Goal: Information Seeking & Learning: Check status

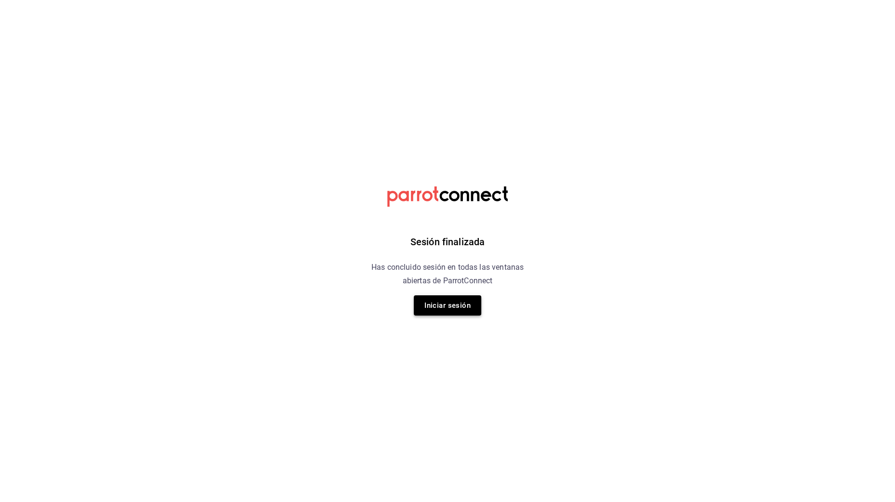
click at [427, 306] on button "Iniciar sesión" at bounding box center [447, 305] width 67 height 20
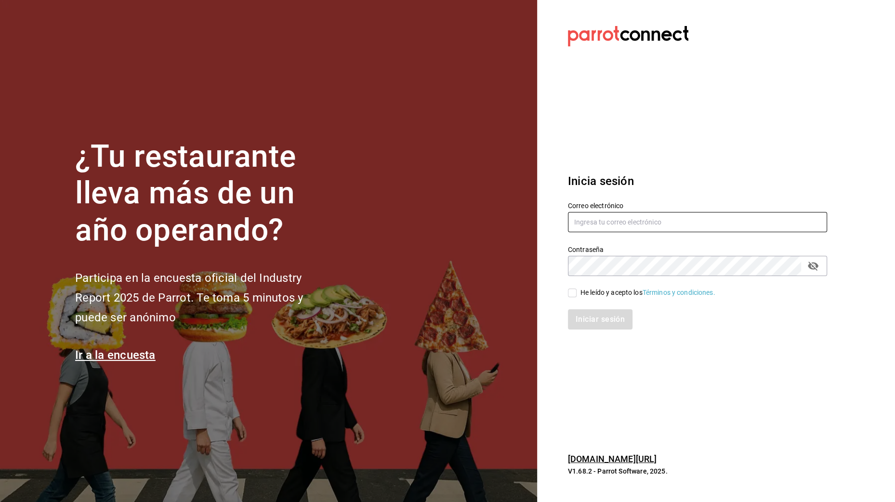
click at [573, 223] on input "text" at bounding box center [697, 222] width 259 height 20
type input "[EMAIL_ADDRESS][DOMAIN_NAME]"
click at [574, 289] on input "He leído y acepto los Términos y condiciones." at bounding box center [572, 293] width 9 height 9
checkbox input "true"
click at [580, 309] on button "Iniciar sesión" at bounding box center [601, 319] width 66 height 20
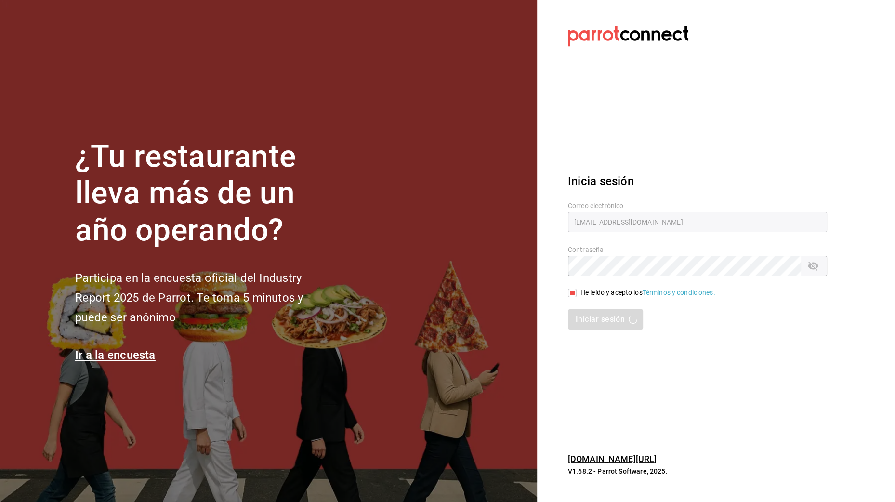
click at [580, 314] on div "Iniciar sesión" at bounding box center [697, 319] width 259 height 20
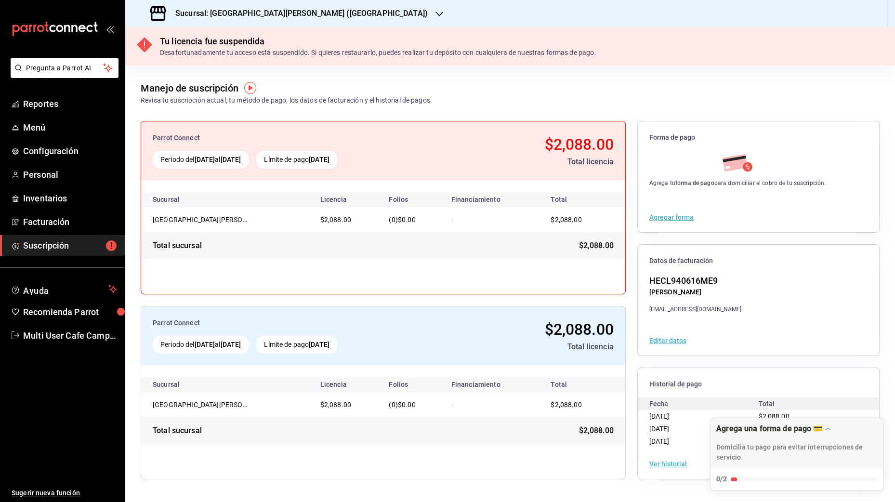
click at [436, 11] on icon "button" at bounding box center [440, 14] width 8 height 8
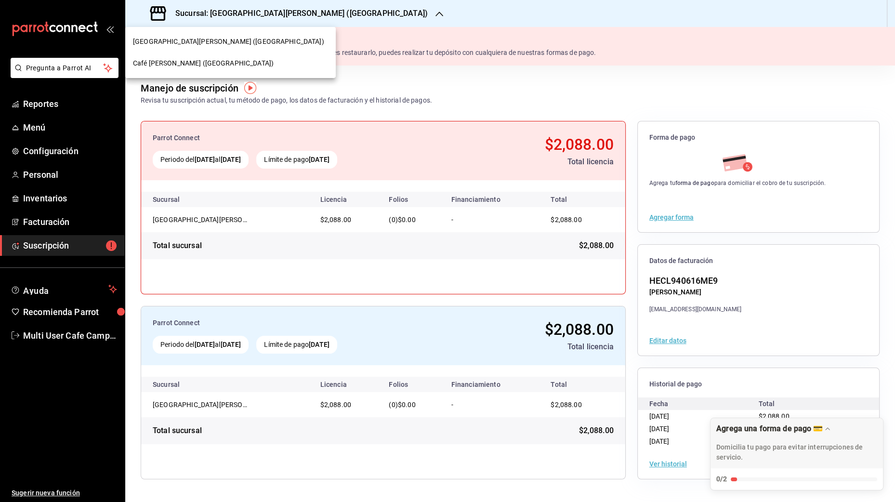
click at [237, 66] on div "Café de Campos (Banjidal)" at bounding box center [230, 63] width 195 height 10
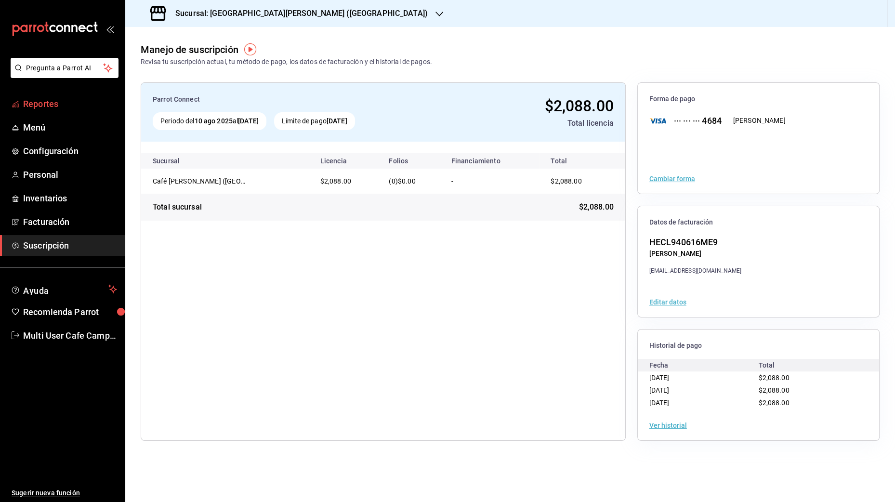
click at [44, 109] on span "Reportes" at bounding box center [70, 103] width 94 height 13
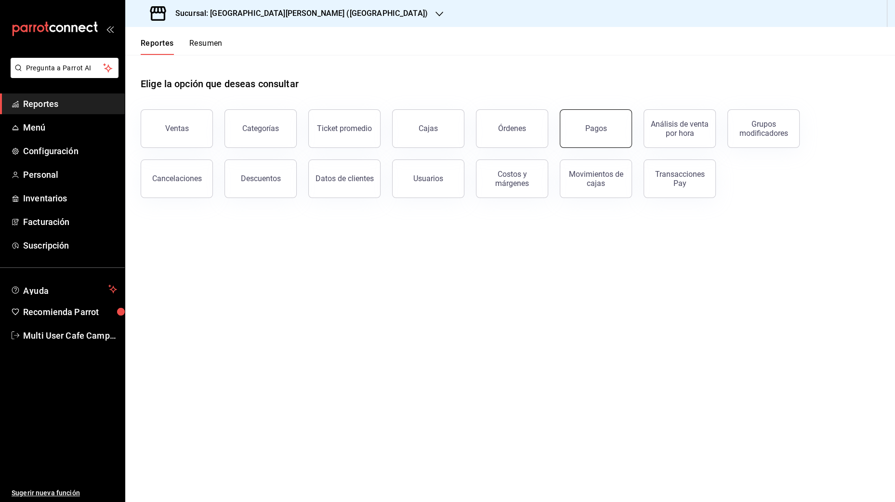
click at [608, 133] on button "Pagos" at bounding box center [596, 128] width 72 height 39
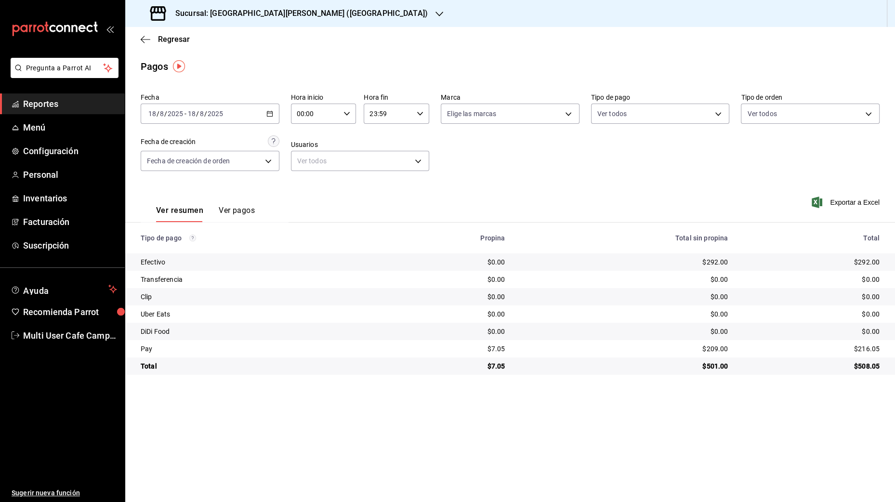
click at [270, 113] on \(Stroke\) "button" at bounding box center [269, 113] width 5 height 0
click at [200, 247] on span "Rango de fechas" at bounding box center [186, 251] width 75 height 10
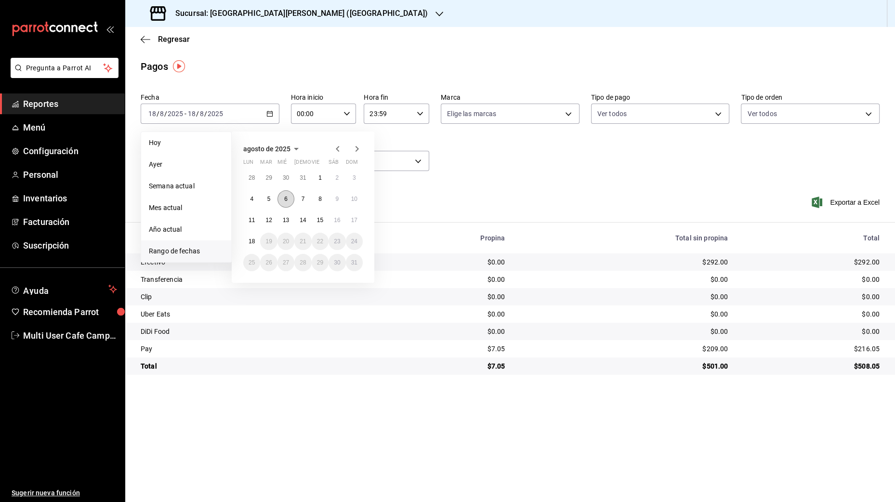
click at [284, 199] on abbr "6" at bounding box center [285, 199] width 3 height 7
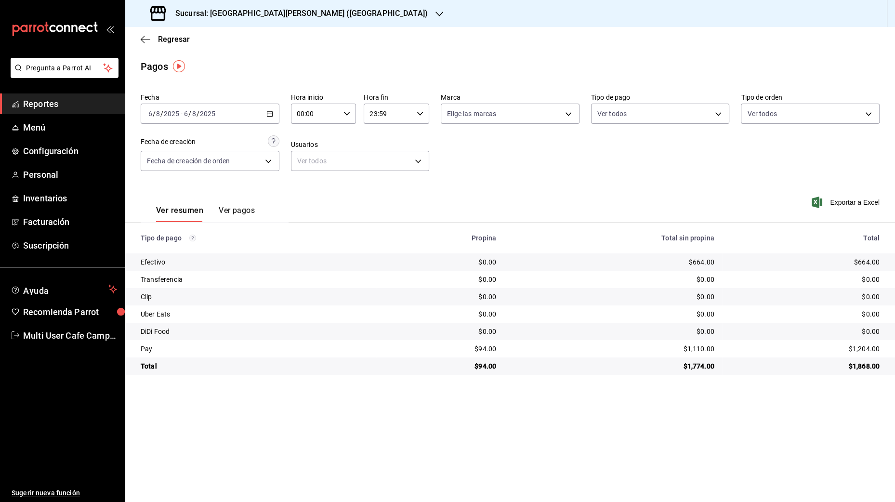
click at [271, 109] on div "2025-08-06 6 / 8 / 2025 - 2025-08-06 6 / 8 / 2025" at bounding box center [210, 114] width 139 height 20
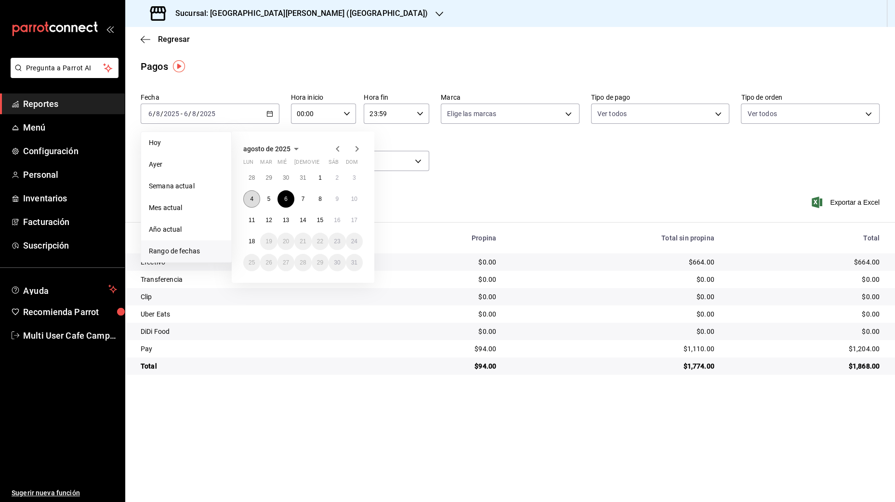
click at [251, 198] on abbr "4" at bounding box center [251, 199] width 3 height 7
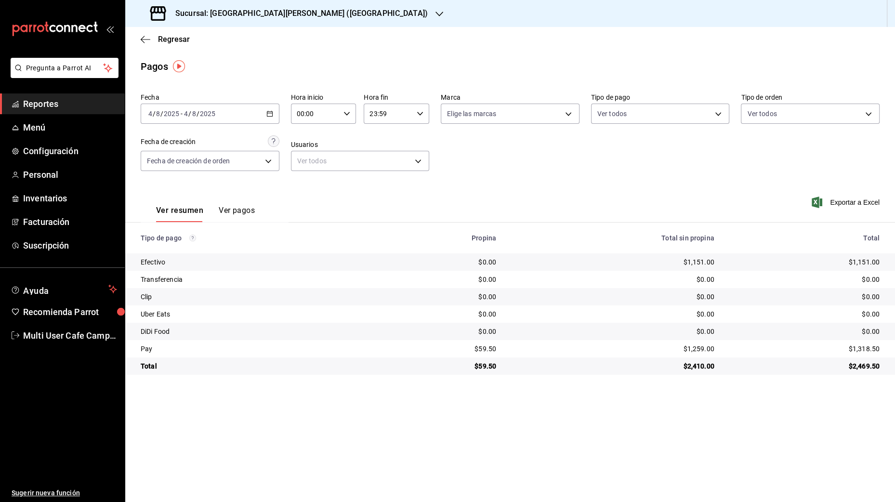
click at [271, 117] on div "2025-08-04 4 / 8 / 2025 - 2025-08-04 4 / 8 / 2025" at bounding box center [210, 114] width 139 height 20
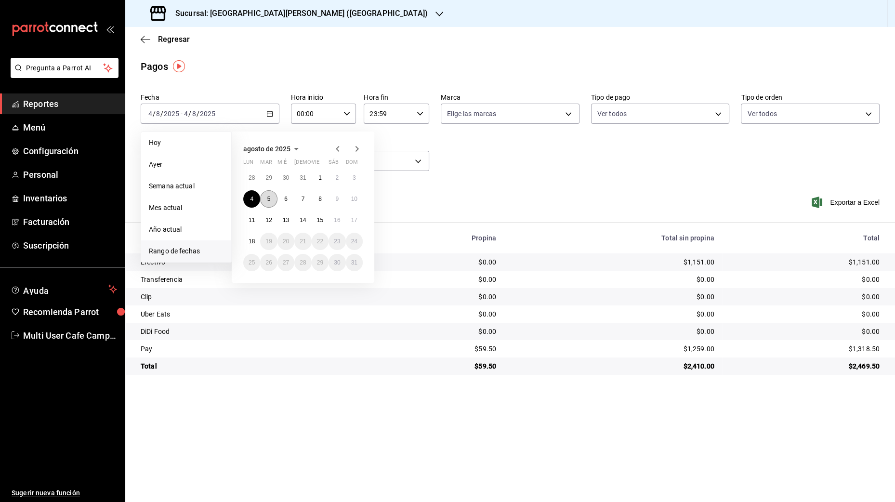
click at [271, 195] on button "5" at bounding box center [268, 198] width 17 height 17
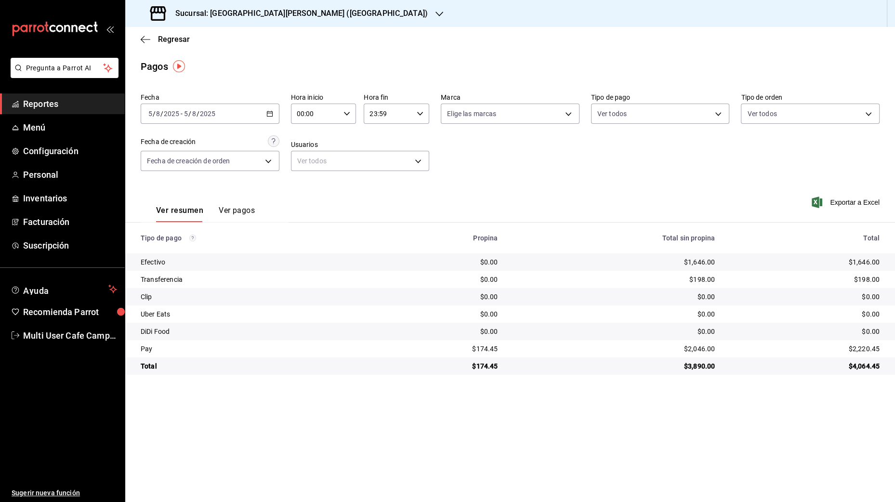
click at [693, 362] on div "$3,890.00" at bounding box center [614, 366] width 202 height 10
copy div "3,890.00"
click at [694, 262] on div "$1,646.00" at bounding box center [614, 262] width 202 height 10
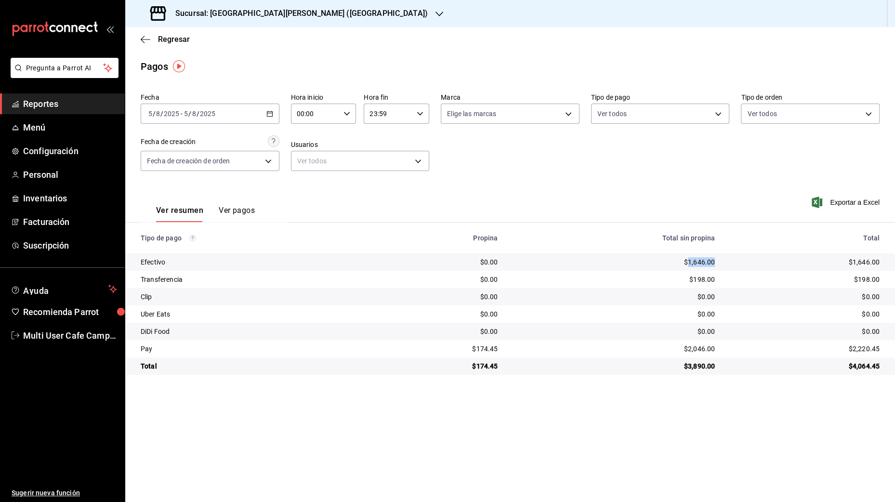
copy div "1,646.00"
click at [699, 343] on td "$2,046.00" at bounding box center [613, 348] width 217 height 17
click at [694, 344] on div "$2,046.00" at bounding box center [614, 349] width 202 height 10
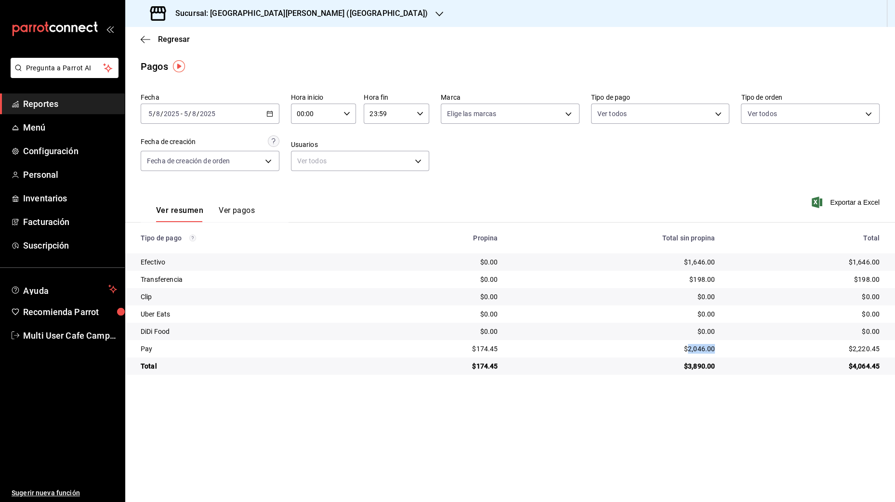
copy div "2,046.00"
click at [488, 349] on div "$174.45" at bounding box center [440, 349] width 115 height 10
copy div "174.45"
click at [269, 114] on icon "button" at bounding box center [269, 113] width 7 height 7
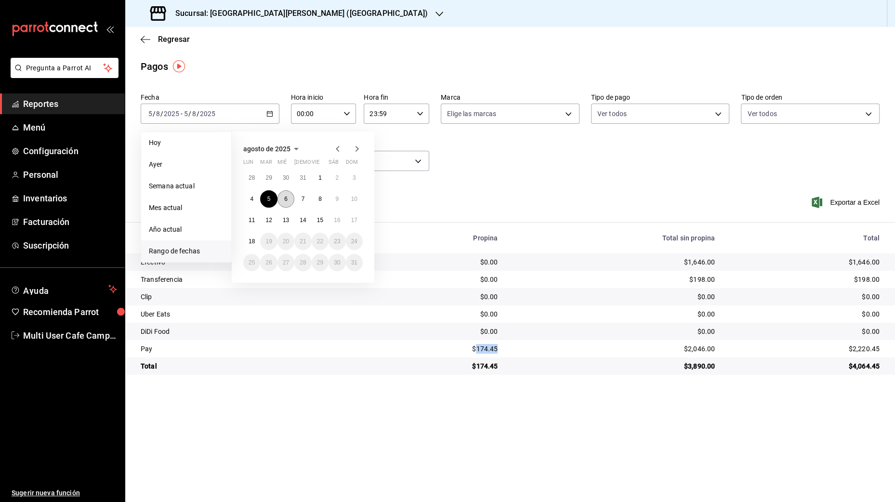
click at [291, 192] on button "6" at bounding box center [286, 198] width 17 height 17
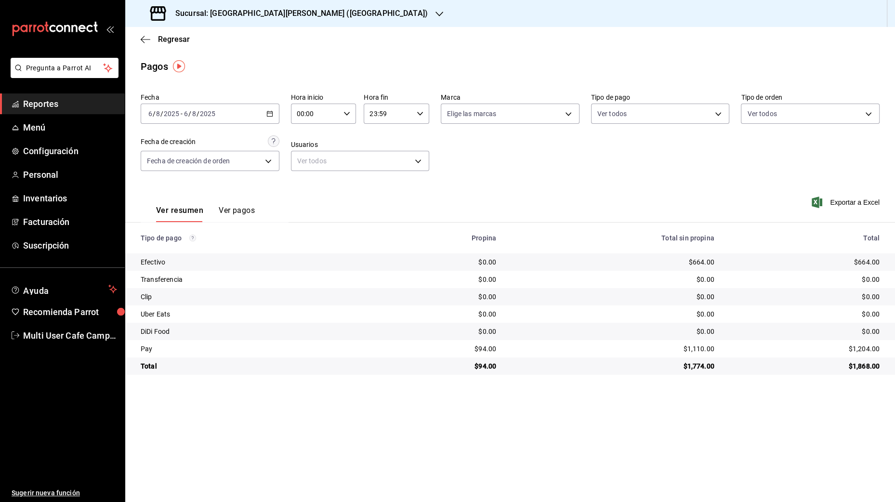
click at [689, 365] on div "$1,774.00" at bounding box center [613, 366] width 203 height 10
copy div "1,774.00"
click at [697, 258] on div "$664.00" at bounding box center [613, 262] width 203 height 10
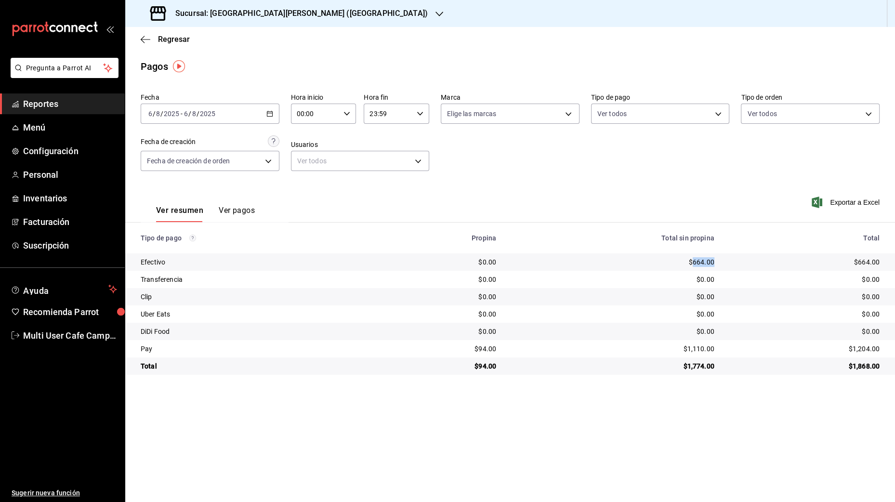
copy div "664.00"
click at [703, 343] on td "$1,110.00" at bounding box center [613, 348] width 218 height 17
click at [694, 352] on div "$1,110.00" at bounding box center [613, 349] width 203 height 10
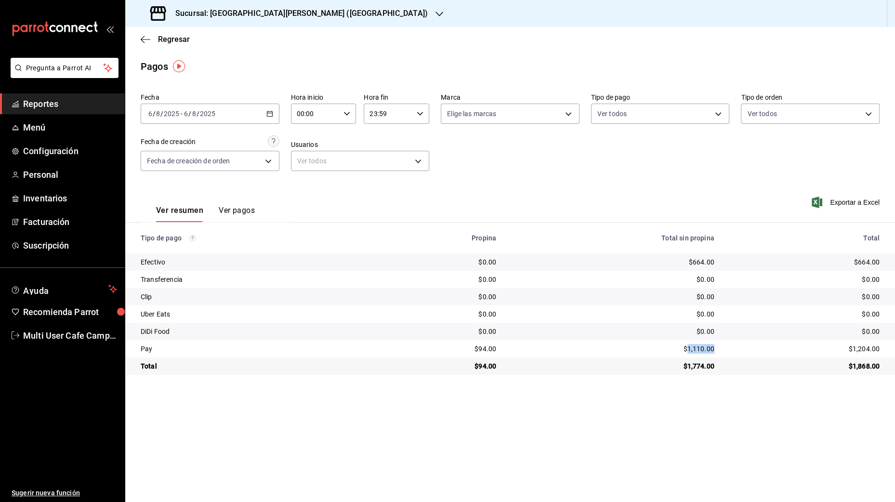
copy div "1,110.00"
click at [481, 349] on div "$94.00" at bounding box center [440, 349] width 113 height 10
copy div "94.00"
click at [264, 113] on div "2025-08-06 6 / 8 / 2025 - 2025-08-06 6 / 8 / 2025" at bounding box center [210, 114] width 139 height 20
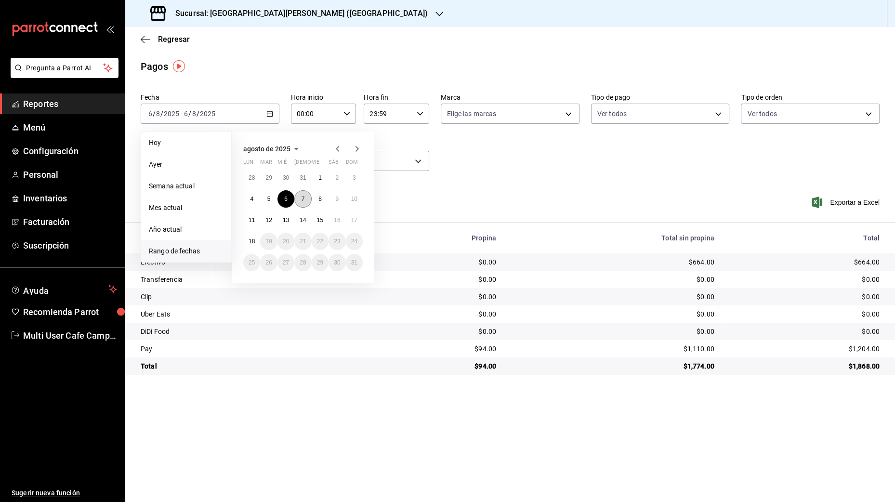
click at [302, 197] on abbr "7" at bounding box center [303, 199] width 3 height 7
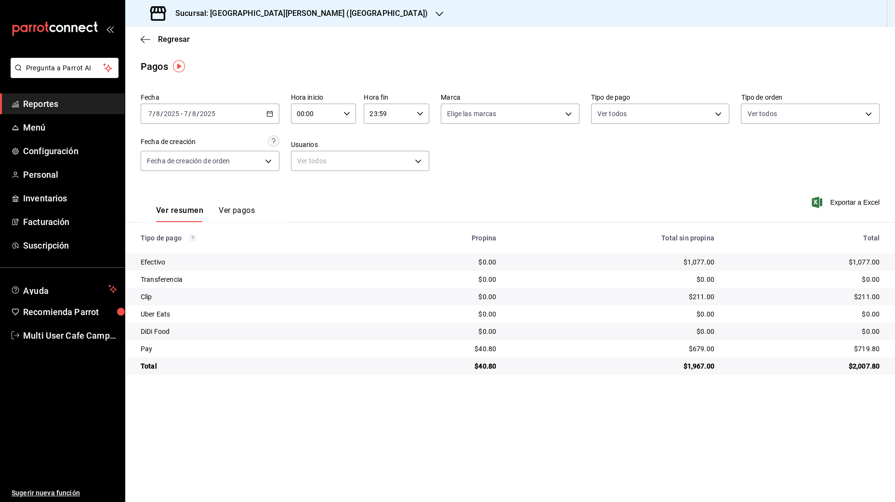
click at [693, 263] on div "$1,077.00" at bounding box center [613, 262] width 203 height 10
click at [695, 362] on div "$1,967.00" at bounding box center [613, 366] width 203 height 10
copy div "1,967.00"
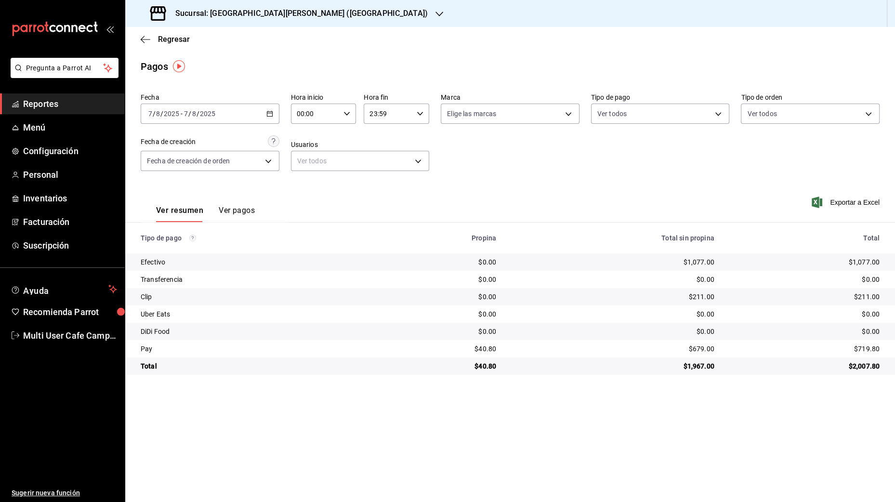
click at [685, 259] on div "$1,077.00" at bounding box center [613, 262] width 203 height 10
copy div "1,077.00"
click at [696, 297] on div "$211.00" at bounding box center [613, 297] width 203 height 10
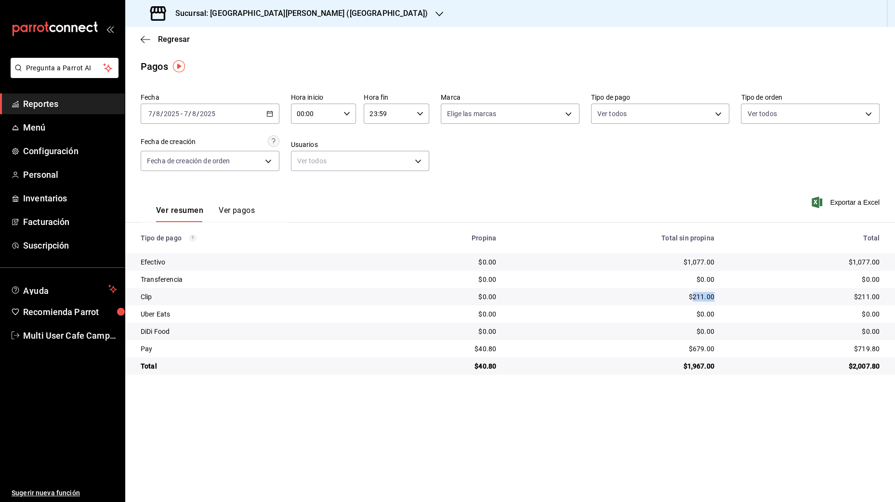
click at [695, 347] on div "$679.00" at bounding box center [613, 349] width 203 height 10
click at [489, 346] on div "$40.80" at bounding box center [440, 349] width 113 height 10
click at [266, 114] on icon "button" at bounding box center [269, 113] width 7 height 7
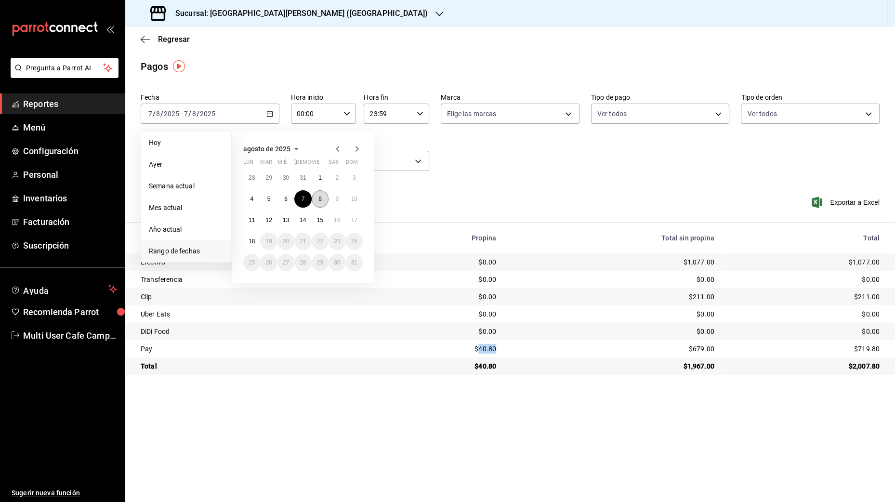
click at [321, 200] on abbr "8" at bounding box center [319, 199] width 3 height 7
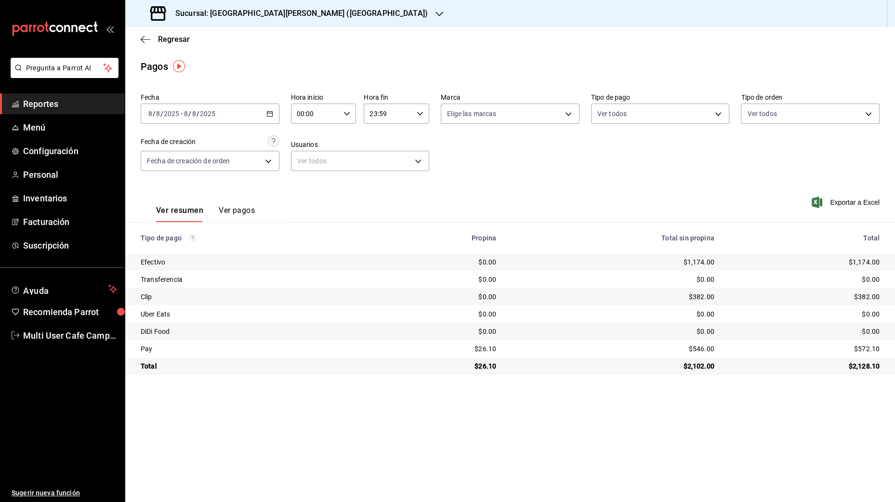
click at [692, 361] on div "$2,102.00" at bounding box center [613, 366] width 203 height 10
click at [617, 384] on main "Regresar Pagos Fecha 2025-08-08 8 / 8 / 2025 - 2025-08-08 8 / 8 / 2025 Hora ini…" at bounding box center [510, 264] width 770 height 475
click at [696, 263] on div "$1,174.00" at bounding box center [613, 262] width 203 height 10
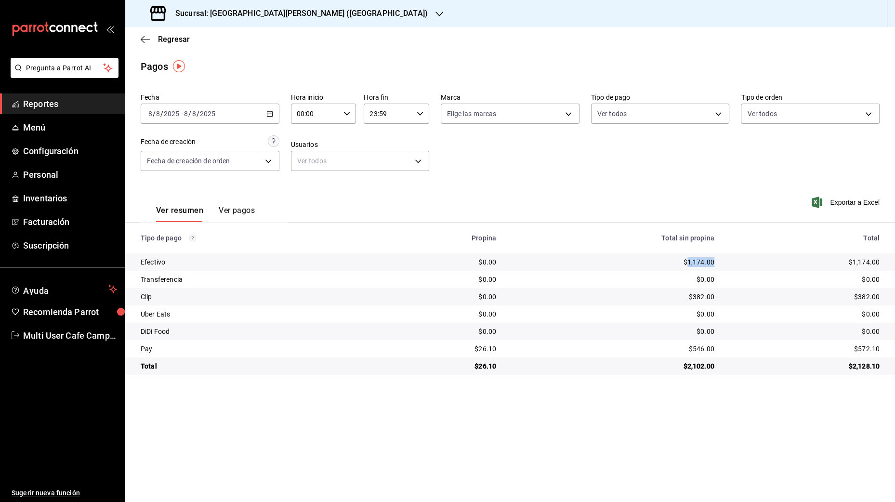
click at [698, 294] on div "$382.00" at bounding box center [613, 297] width 203 height 10
click at [692, 348] on div "$546.00" at bounding box center [613, 349] width 203 height 10
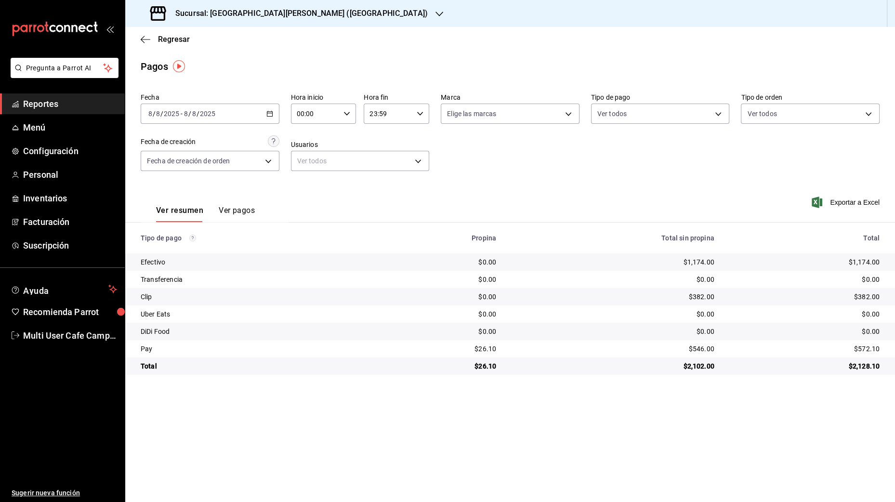
click at [692, 348] on div "$546.00" at bounding box center [613, 349] width 203 height 10
click at [481, 351] on div "$26.10" at bounding box center [440, 349] width 113 height 10
click at [271, 116] on icon "button" at bounding box center [269, 113] width 7 height 7
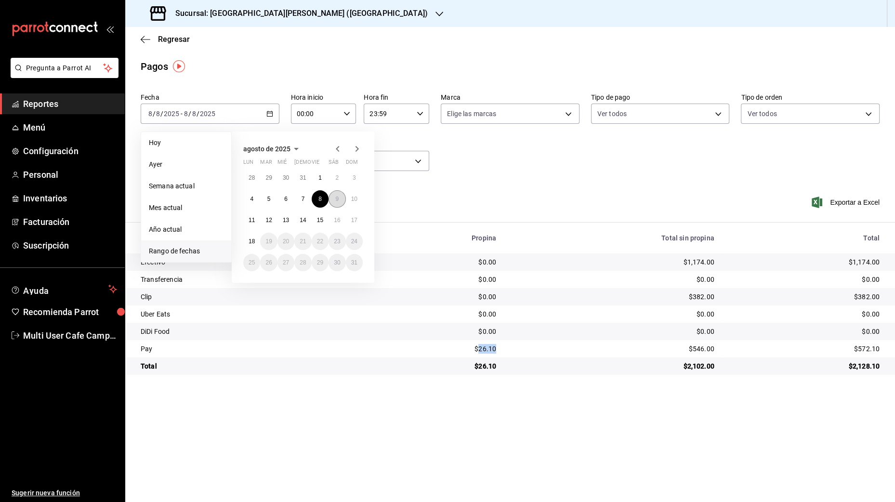
click at [336, 198] on abbr "9" at bounding box center [336, 199] width 3 height 7
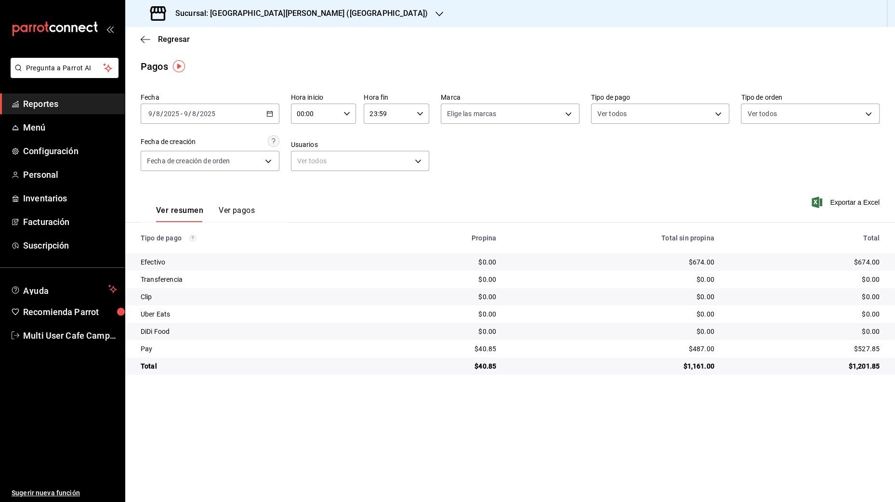
click at [699, 369] on div "$1,161.00" at bounding box center [613, 366] width 203 height 10
click at [694, 261] on div "$674.00" at bounding box center [613, 262] width 203 height 10
click at [700, 347] on div "$487.00" at bounding box center [613, 349] width 203 height 10
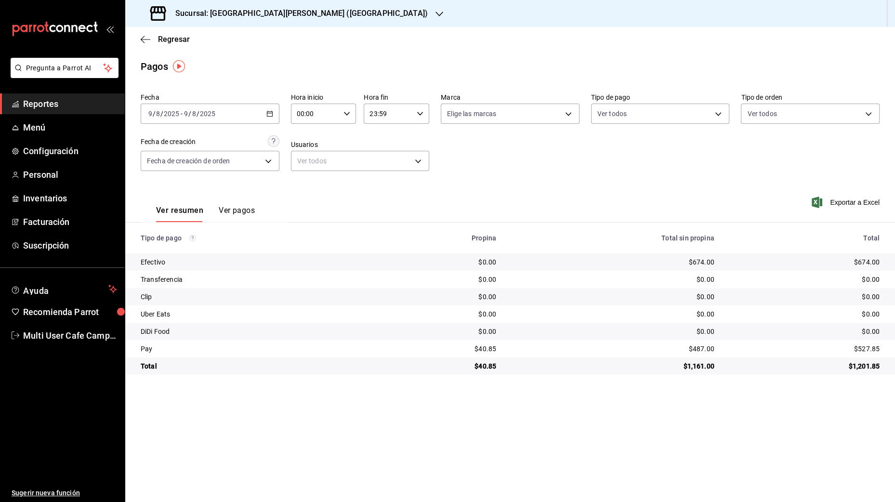
click at [700, 347] on div "$487.00" at bounding box center [613, 349] width 203 height 10
click at [484, 345] on div "$40.85" at bounding box center [440, 349] width 113 height 10
click at [265, 109] on div "2025-08-09 9 / 8 / 2025 - 2025-08-09 9 / 8 / 2025" at bounding box center [210, 114] width 139 height 20
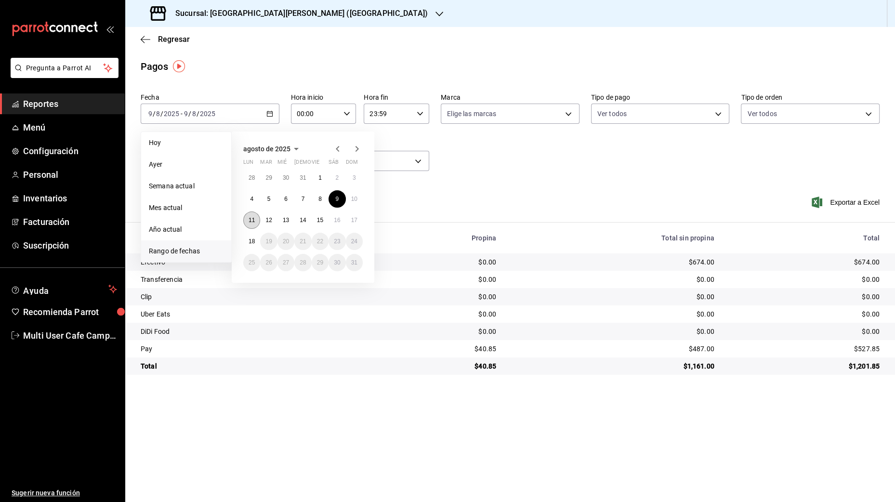
click at [258, 223] on button "11" at bounding box center [251, 220] width 17 height 17
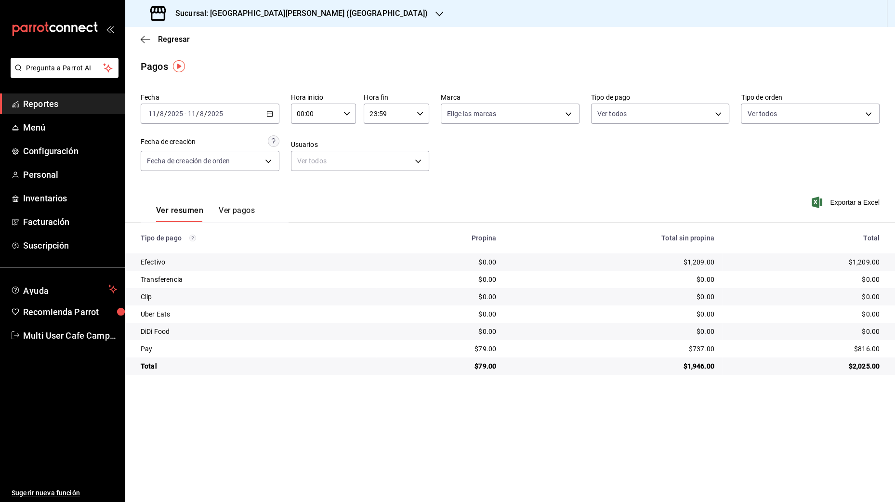
click at [701, 370] on div "$1,946.00" at bounding box center [613, 366] width 203 height 10
click at [697, 365] on div "$1,946.00" at bounding box center [613, 366] width 203 height 10
click at [689, 262] on div "$1,209.00" at bounding box center [613, 262] width 203 height 10
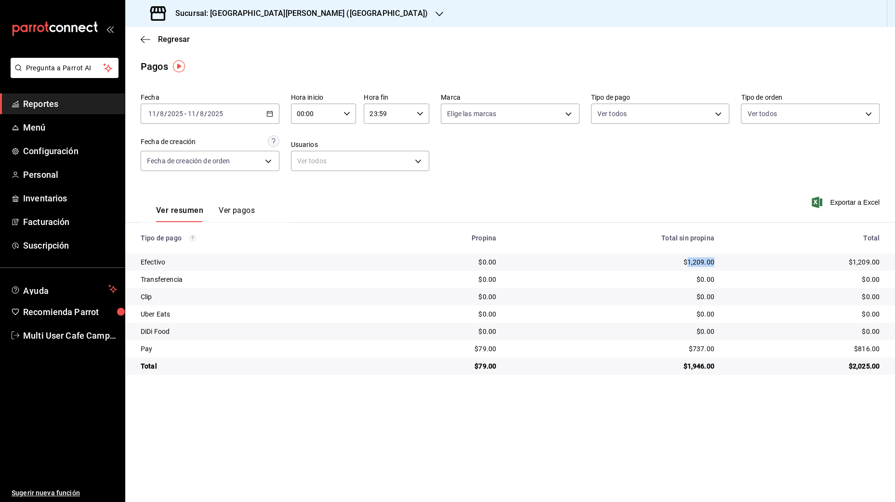
click at [700, 345] on div "$737.00" at bounding box center [613, 349] width 203 height 10
click at [480, 349] on div "$79.00" at bounding box center [440, 349] width 113 height 10
click at [273, 120] on div "2025-08-11 11 / 8 / 2025 - 2025-08-11 11 / 8 / 2025" at bounding box center [210, 114] width 139 height 20
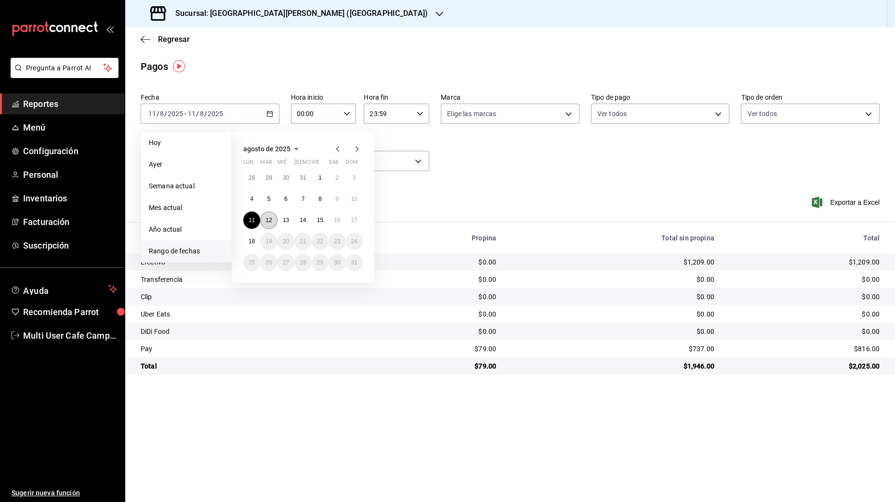
click at [265, 213] on button "12" at bounding box center [268, 220] width 17 height 17
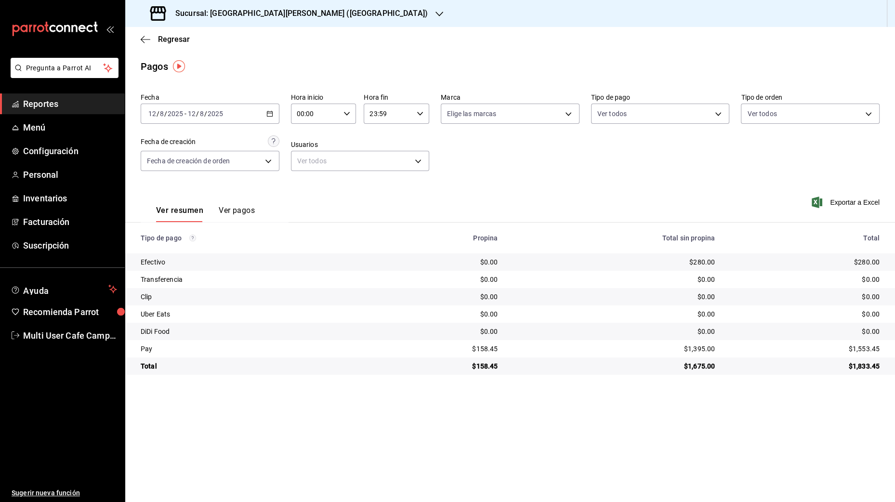
click at [701, 365] on div "$1,675.00" at bounding box center [614, 366] width 202 height 10
click at [700, 259] on div "$280.00" at bounding box center [614, 262] width 202 height 10
click at [697, 347] on div "$1,395.00" at bounding box center [614, 349] width 202 height 10
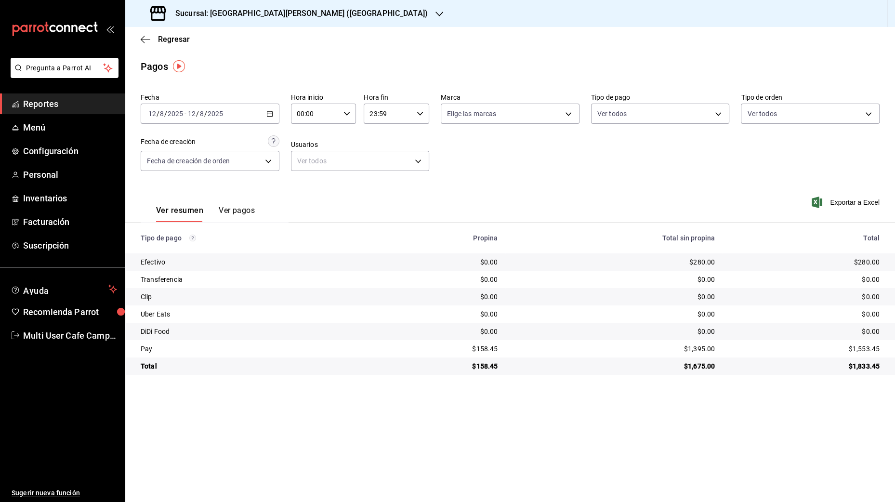
click at [697, 347] on div "$1,395.00" at bounding box center [614, 349] width 202 height 10
click at [483, 348] on div "$158.45" at bounding box center [440, 349] width 115 height 10
click at [266, 116] on icon "button" at bounding box center [269, 113] width 7 height 7
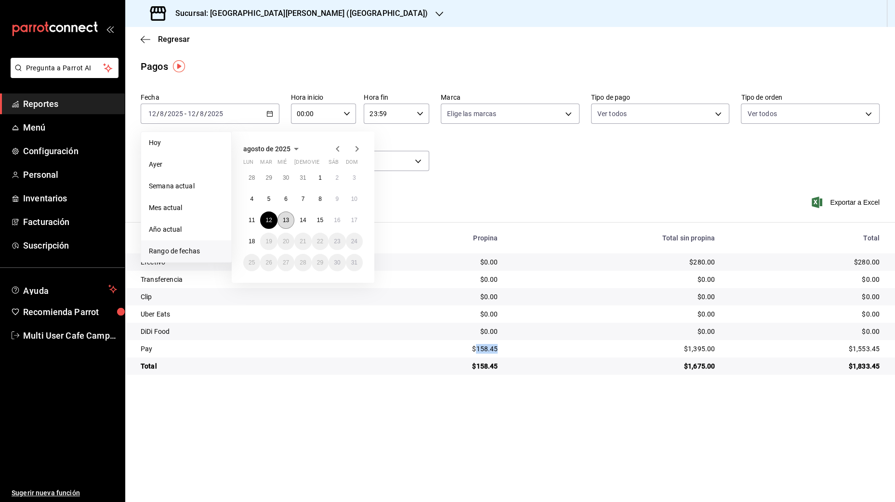
click at [288, 221] on abbr "13" at bounding box center [286, 220] width 6 height 7
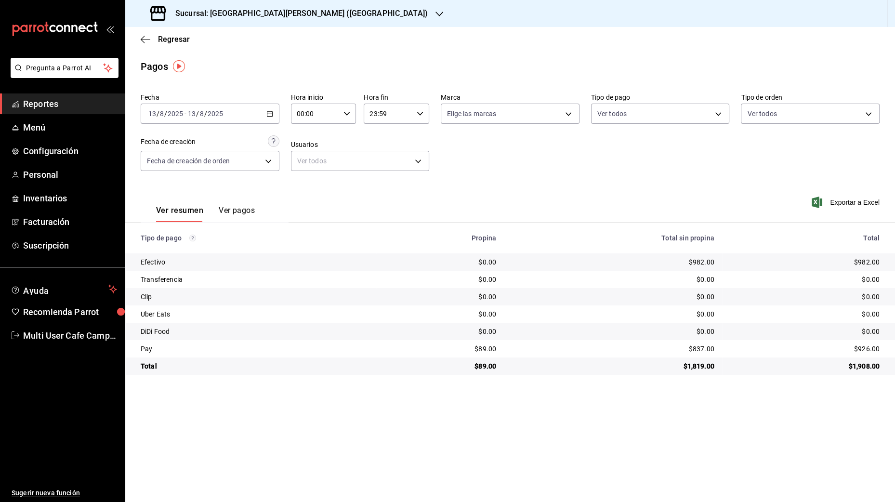
click at [694, 363] on div "$1,819.00" at bounding box center [613, 366] width 203 height 10
click at [695, 262] on div "$982.00" at bounding box center [613, 262] width 203 height 10
click at [698, 348] on div "$837.00" at bounding box center [613, 349] width 203 height 10
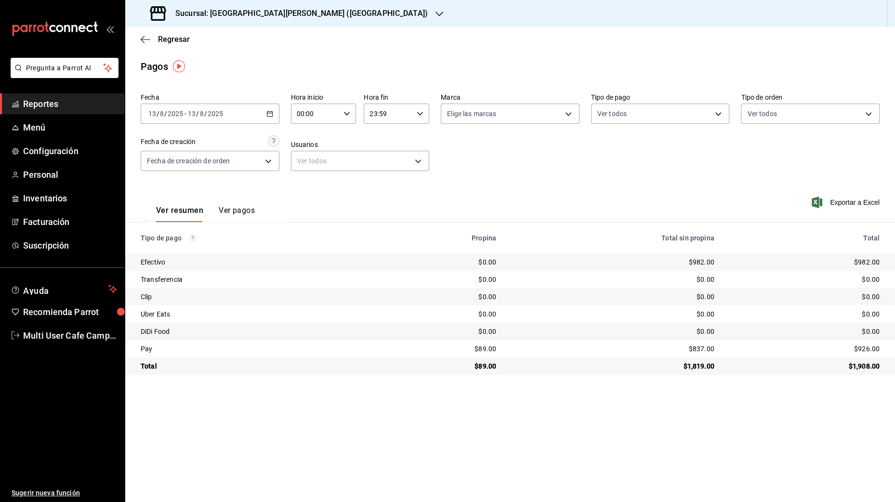
click at [698, 348] on div "$837.00" at bounding box center [613, 349] width 203 height 10
click at [484, 347] on div "$89.00" at bounding box center [440, 349] width 113 height 10
click at [267, 113] on \(Stroke\) "button" at bounding box center [269, 113] width 5 height 0
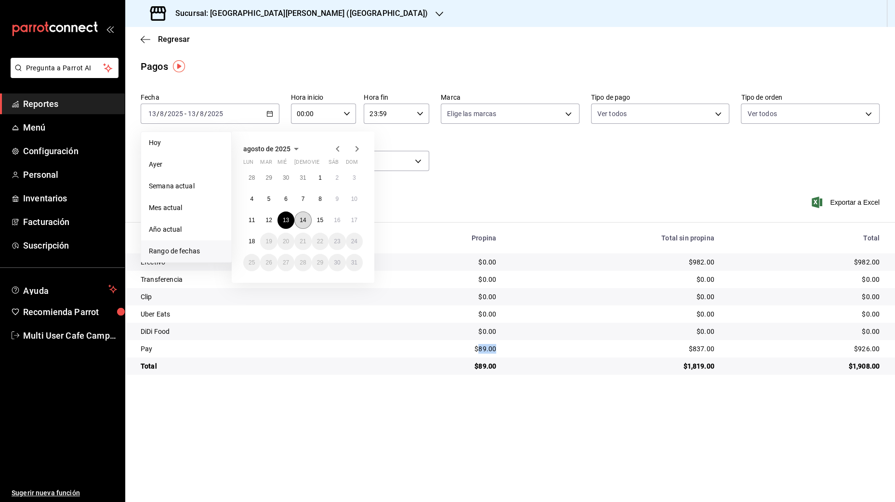
click at [304, 220] on abbr "14" at bounding box center [303, 220] width 6 height 7
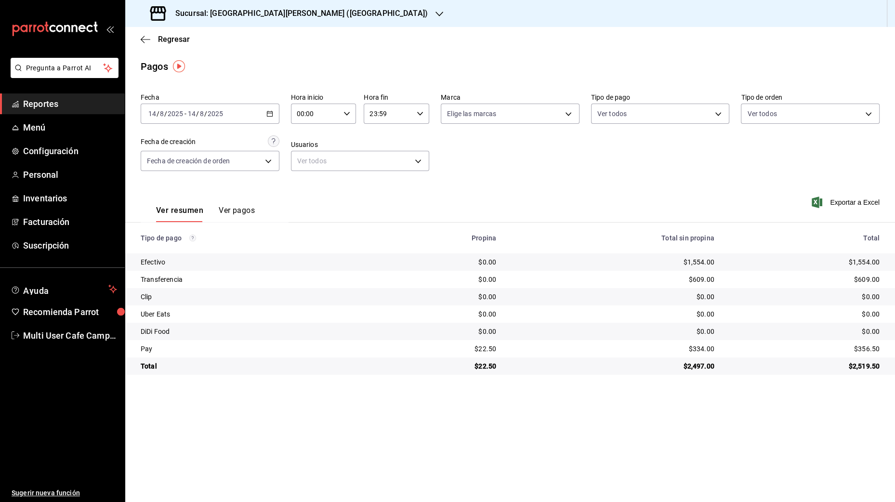
click at [699, 367] on div "$2,497.00" at bounding box center [613, 366] width 203 height 10
click at [691, 262] on div "$1,554.00" at bounding box center [613, 262] width 203 height 10
click at [692, 276] on div "$609.00" at bounding box center [613, 280] width 203 height 10
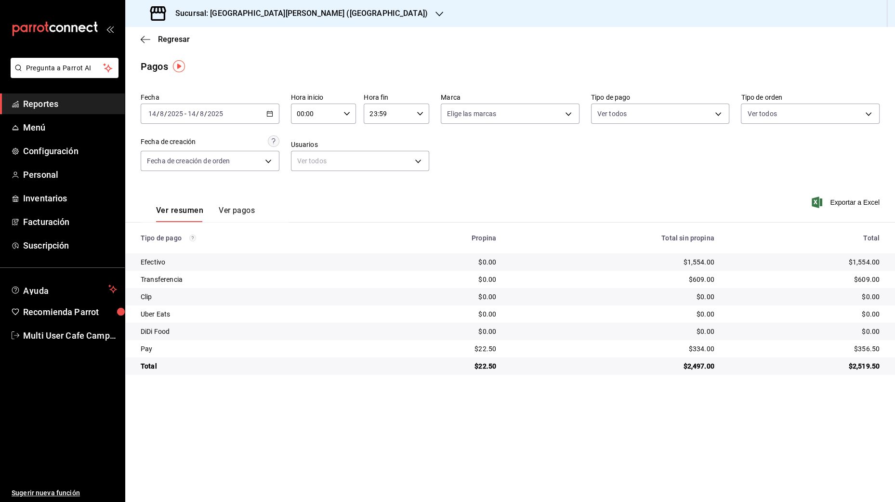
click at [692, 276] on div "$609.00" at bounding box center [613, 280] width 203 height 10
click at [696, 351] on div "$334.00" at bounding box center [613, 349] width 203 height 10
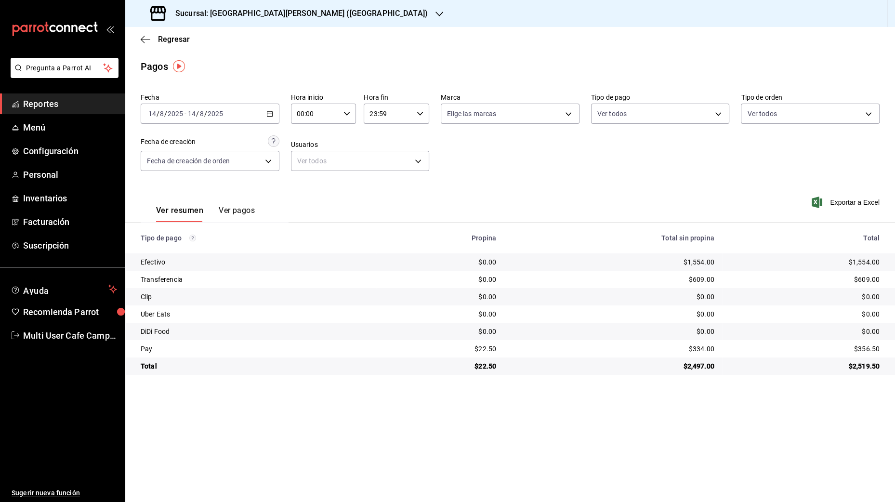
click at [696, 351] on div "$334.00" at bounding box center [613, 349] width 203 height 10
click at [486, 348] on div "$22.50" at bounding box center [440, 349] width 113 height 10
click at [267, 112] on \(Stroke\) "button" at bounding box center [270, 113] width 6 height 5
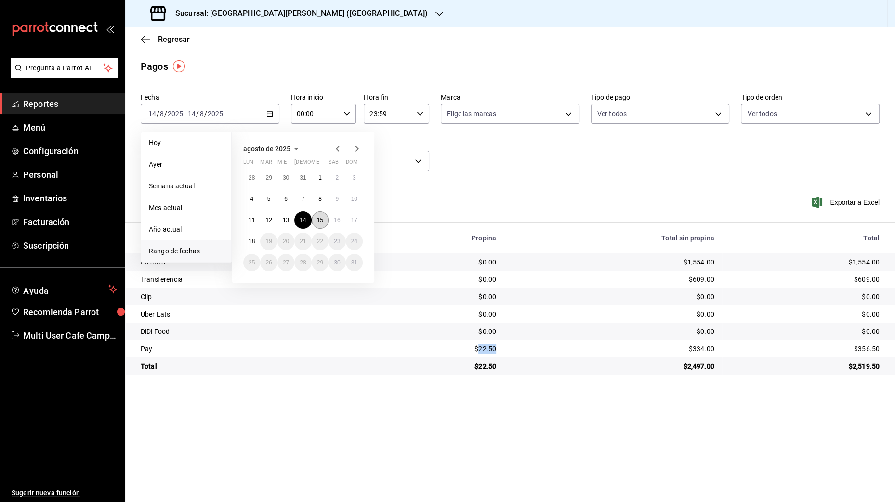
click at [318, 219] on abbr "15" at bounding box center [320, 220] width 6 height 7
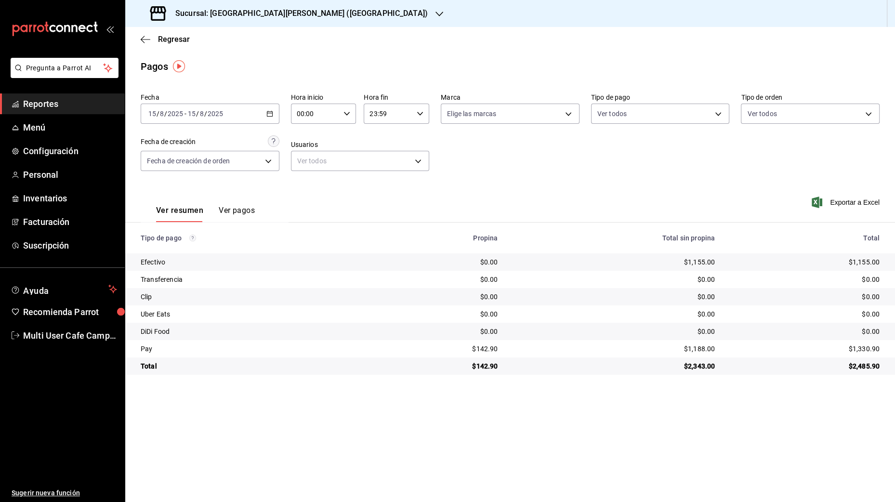
click at [692, 367] on div "$2,343.00" at bounding box center [614, 366] width 202 height 10
click at [700, 260] on div "$1,155.00" at bounding box center [614, 262] width 202 height 10
click at [701, 348] on div "$1,188.00" at bounding box center [614, 349] width 202 height 10
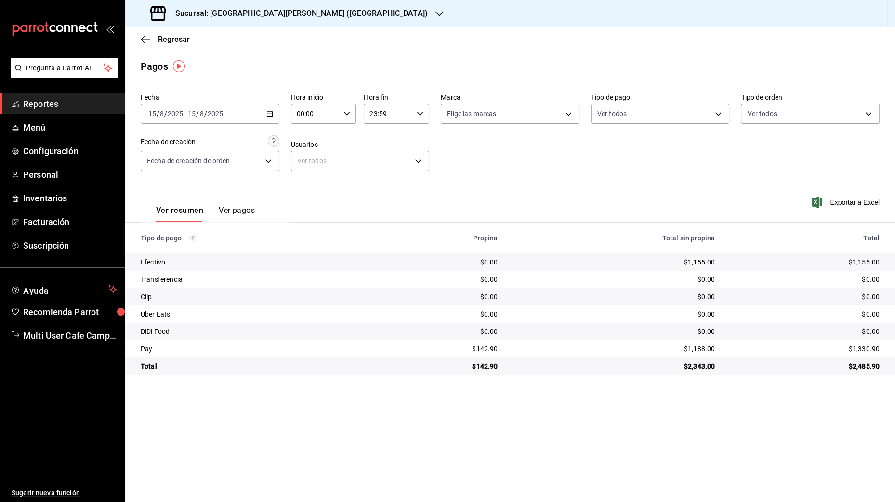
click at [701, 348] on div "$1,188.00" at bounding box center [614, 349] width 202 height 10
click at [484, 345] on div "$142.90" at bounding box center [440, 349] width 115 height 10
click at [266, 114] on icon "button" at bounding box center [269, 113] width 7 height 7
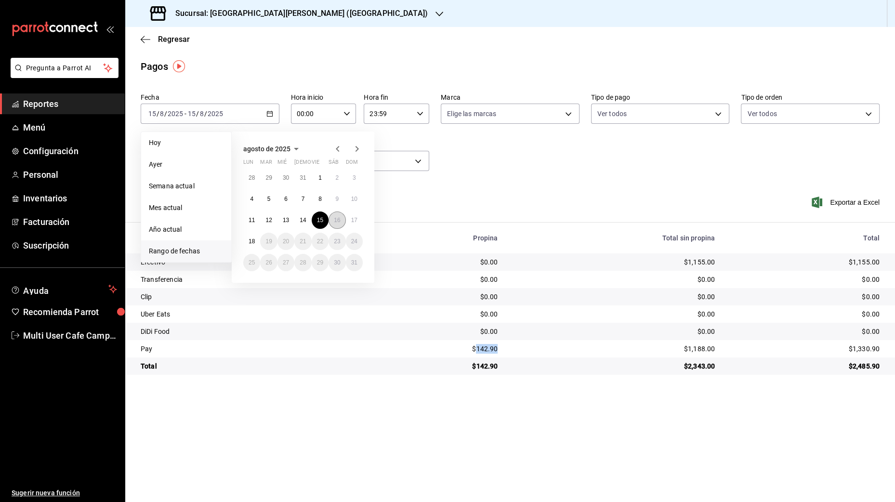
click at [334, 218] on abbr "16" at bounding box center [337, 220] width 6 height 7
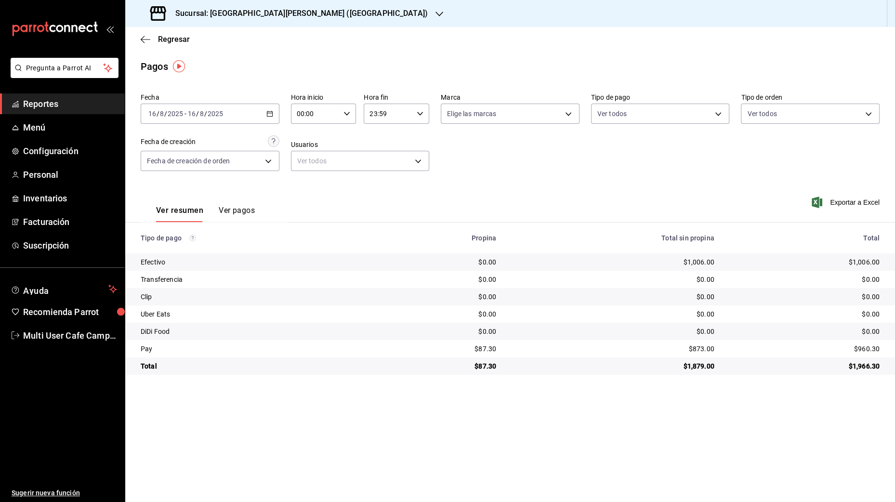
click at [694, 363] on div "$1,879.00" at bounding box center [613, 366] width 203 height 10
click at [690, 259] on div "$1,006.00" at bounding box center [613, 262] width 203 height 10
click at [696, 349] on div "$873.00" at bounding box center [613, 349] width 203 height 10
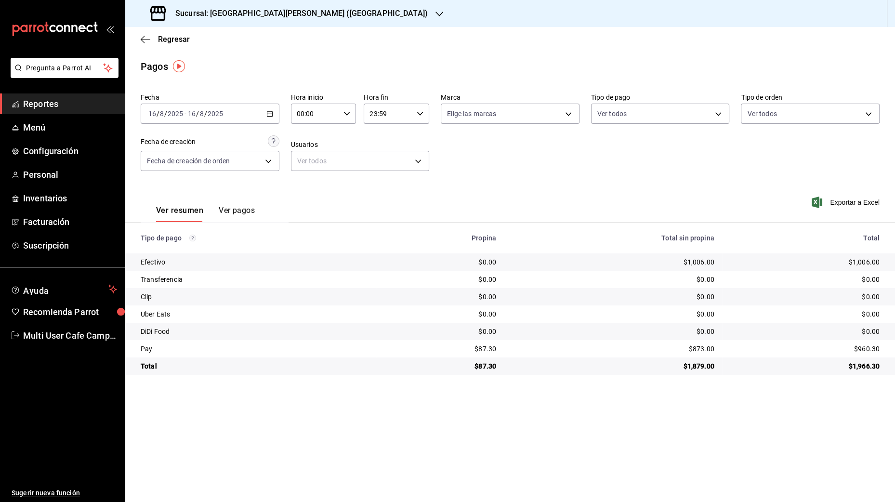
click at [696, 349] on div "$873.00" at bounding box center [613, 349] width 203 height 10
click at [490, 348] on div "$87.30" at bounding box center [440, 349] width 113 height 10
